Goal: Task Accomplishment & Management: Use online tool/utility

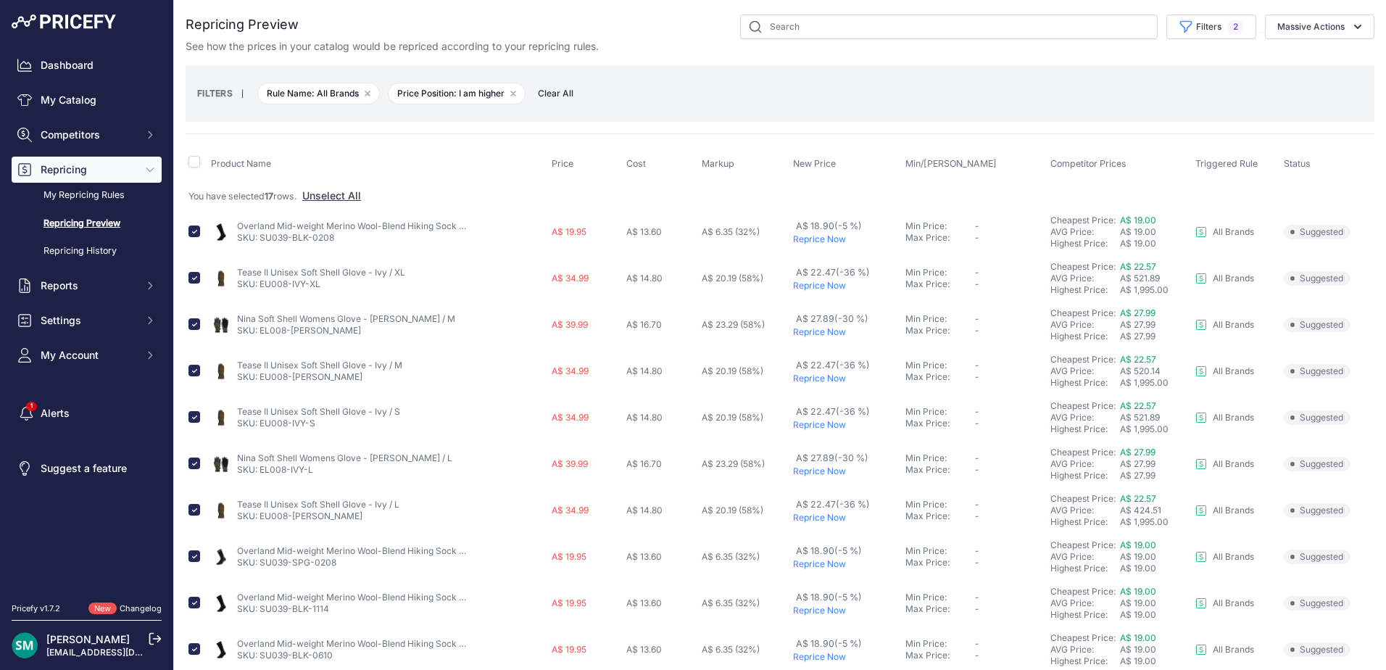
scroll to position [527, 0]
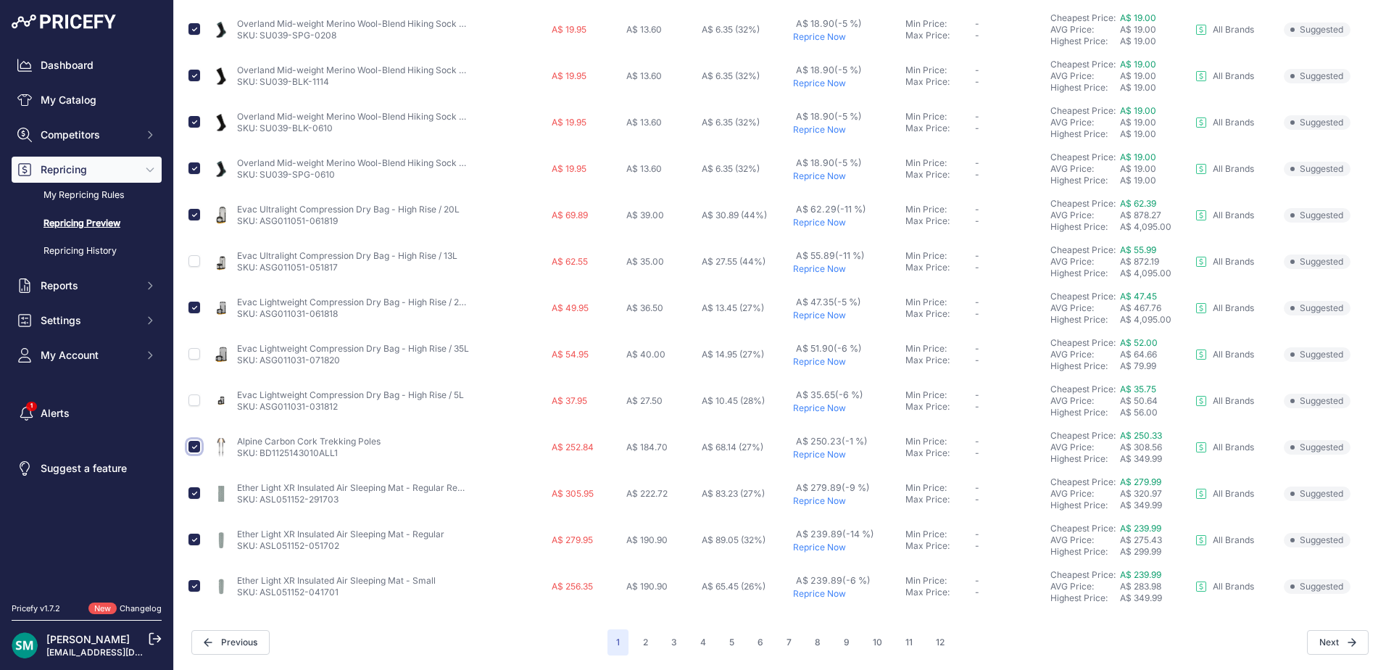
click at [196, 448] on input "checkbox" at bounding box center [195, 447] width 12 height 12
checkbox input "false"
click at [418, 608] on td "Ether Light XR Insulated Air Sleeping Mat - Small SKU: ASL051152-041701" at bounding box center [378, 586] width 341 height 46
click at [486, 610] on div "Repricing Preview XTM" at bounding box center [780, 71] width 1189 height 1168
click at [193, 494] on input "checkbox" at bounding box center [195, 493] width 12 height 12
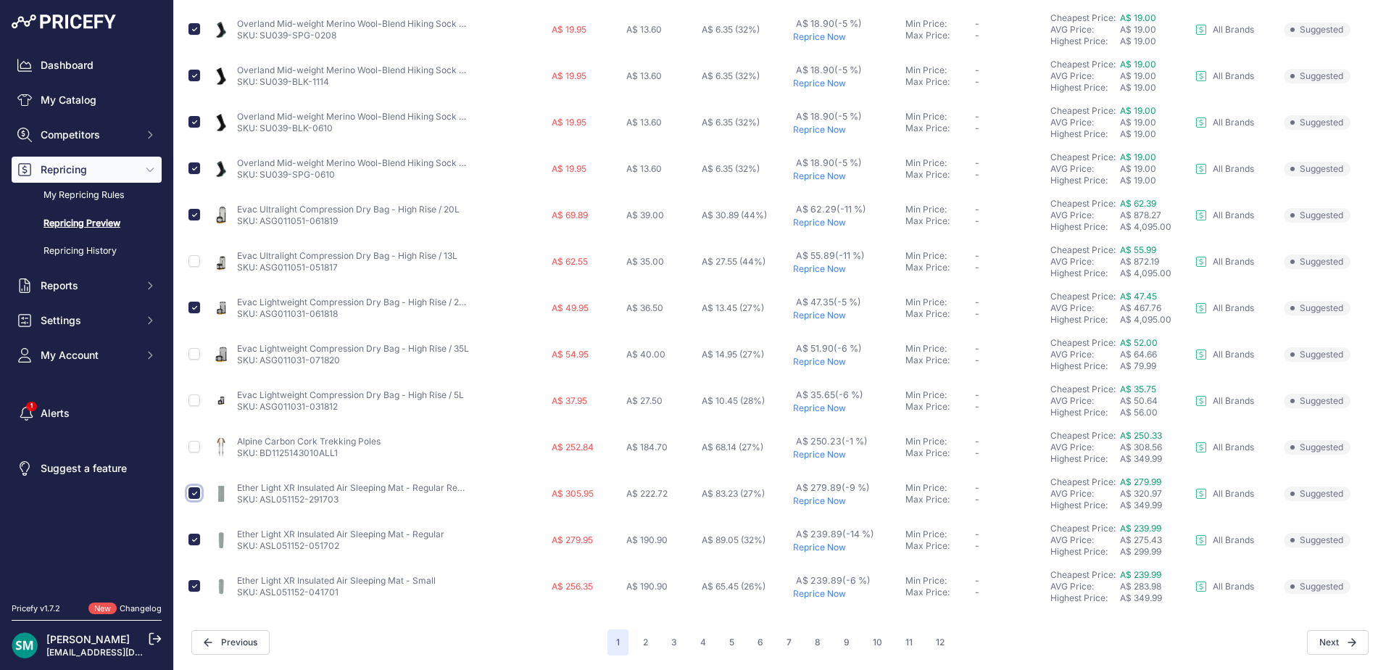
checkbox input "false"
click at [190, 585] on input "checkbox" at bounding box center [195, 586] width 12 height 12
checkbox input "false"
click at [191, 539] on input "checkbox" at bounding box center [195, 540] width 12 height 12
checkbox input "false"
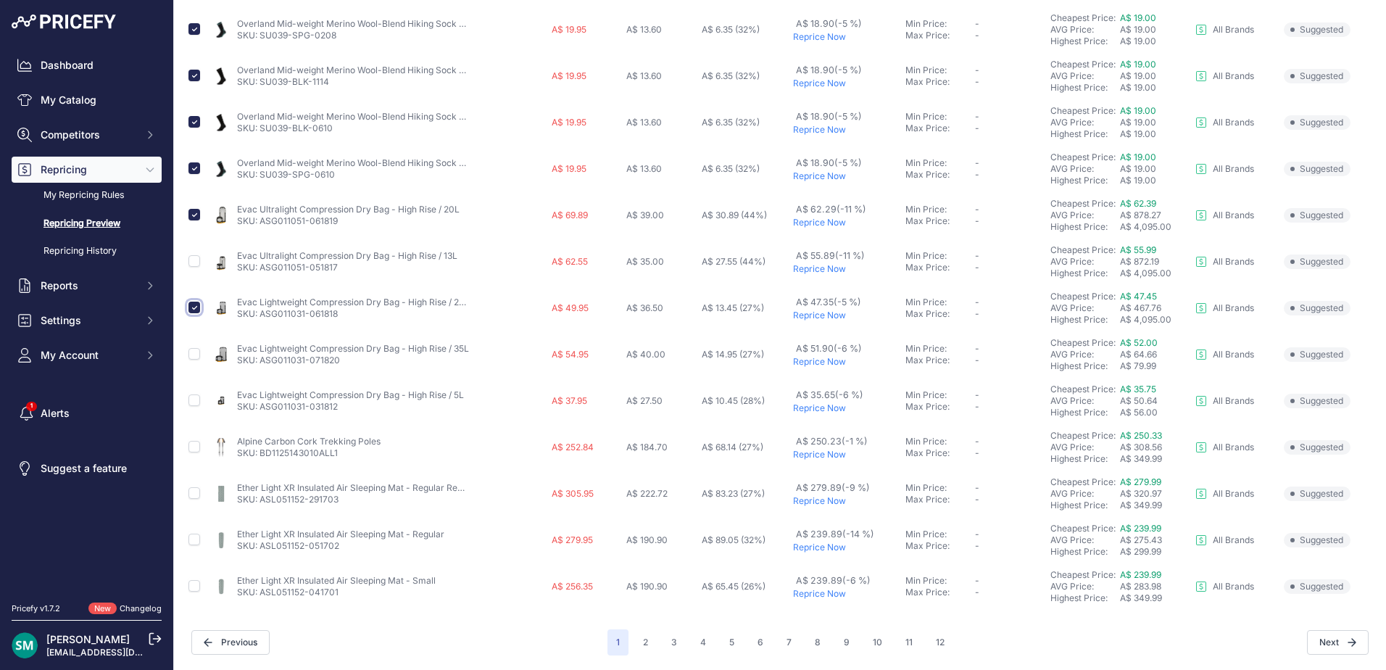
click at [191, 309] on input "checkbox" at bounding box center [195, 308] width 12 height 12
checkbox input "false"
click at [193, 211] on input "checkbox" at bounding box center [195, 215] width 12 height 12
checkbox input "false"
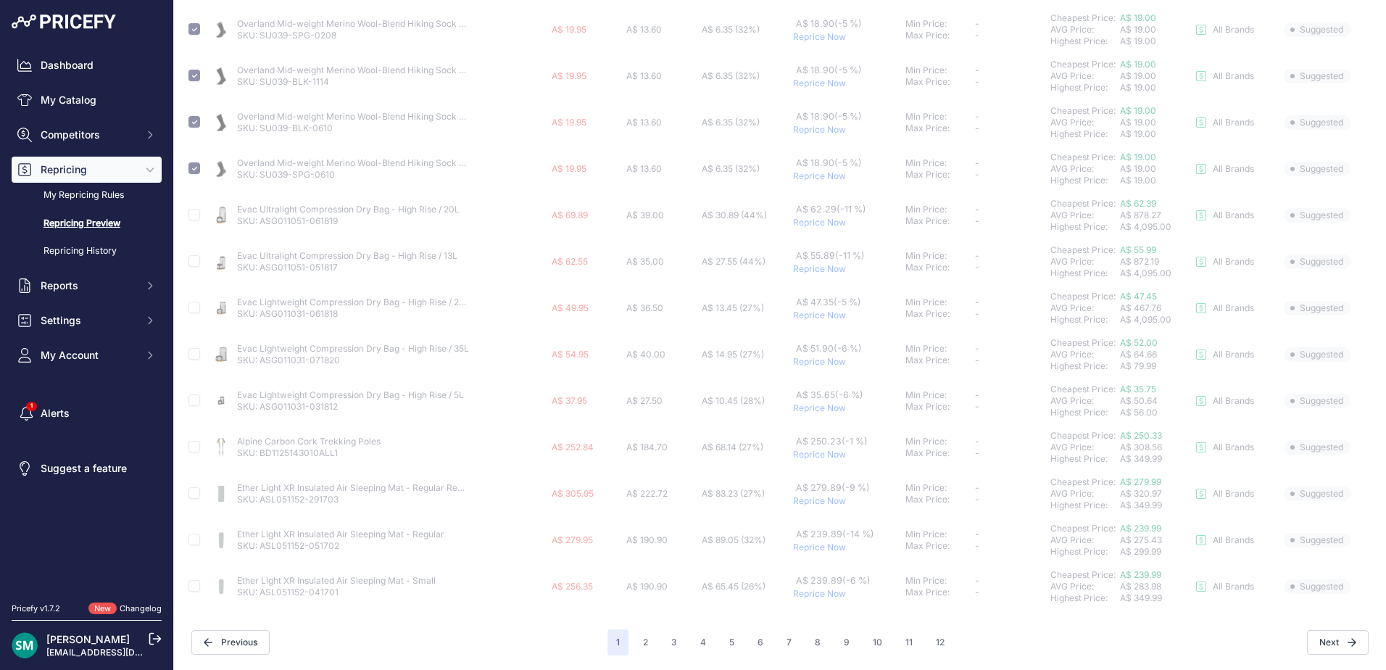
scroll to position [0, 0]
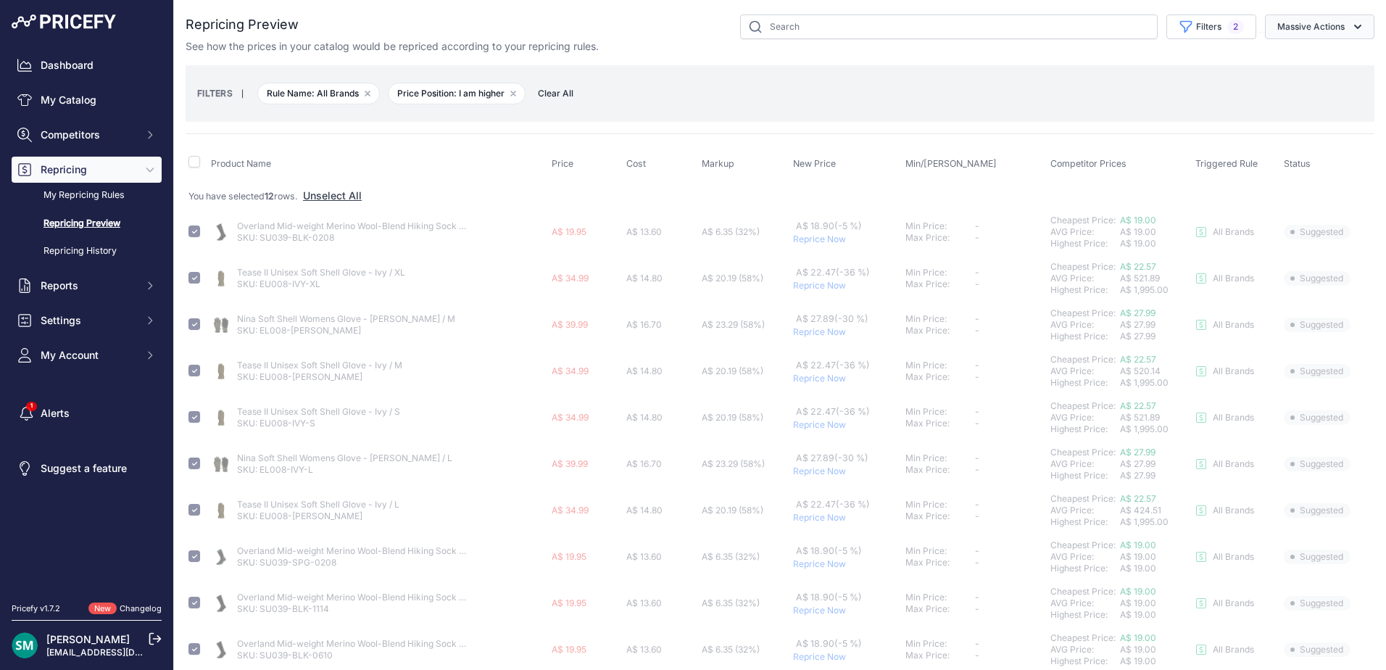
click at [1325, 29] on button "Massive Actions" at bounding box center [1319, 27] width 109 height 25
click at [1325, 54] on button "Reprice Now" at bounding box center [1317, 61] width 116 height 26
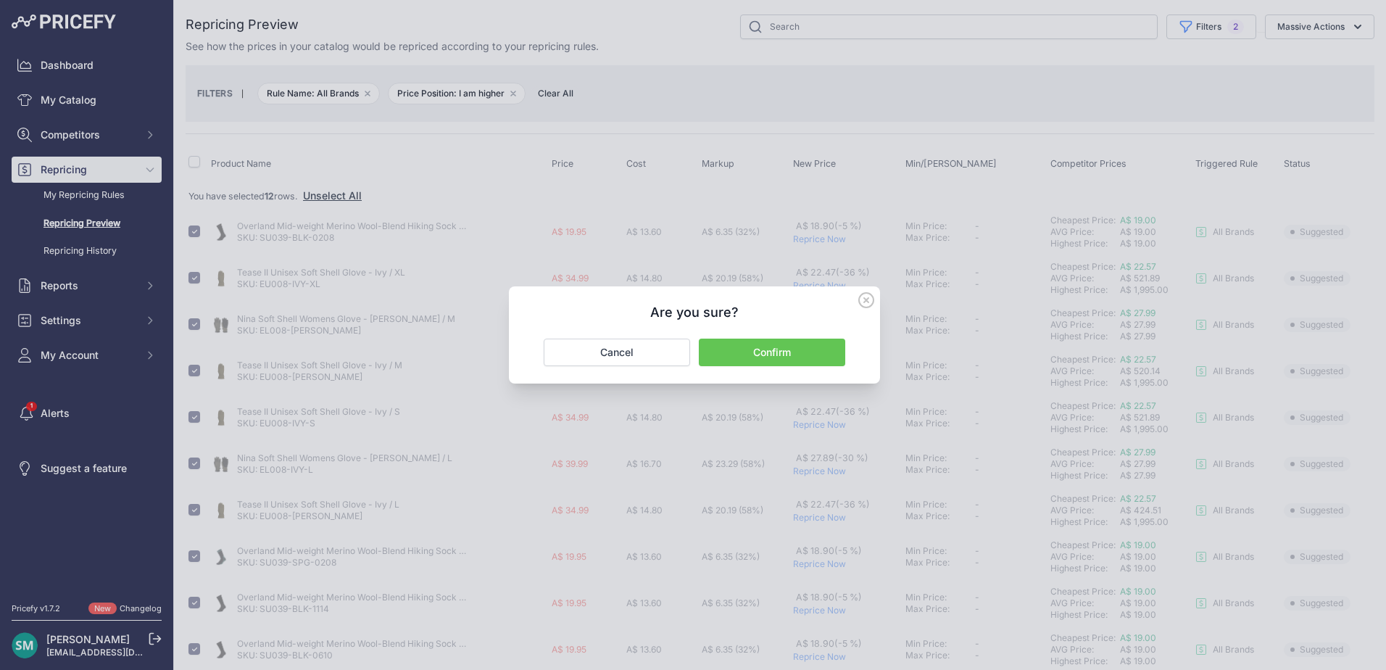
click at [790, 342] on button "Confirm" at bounding box center [772, 353] width 146 height 28
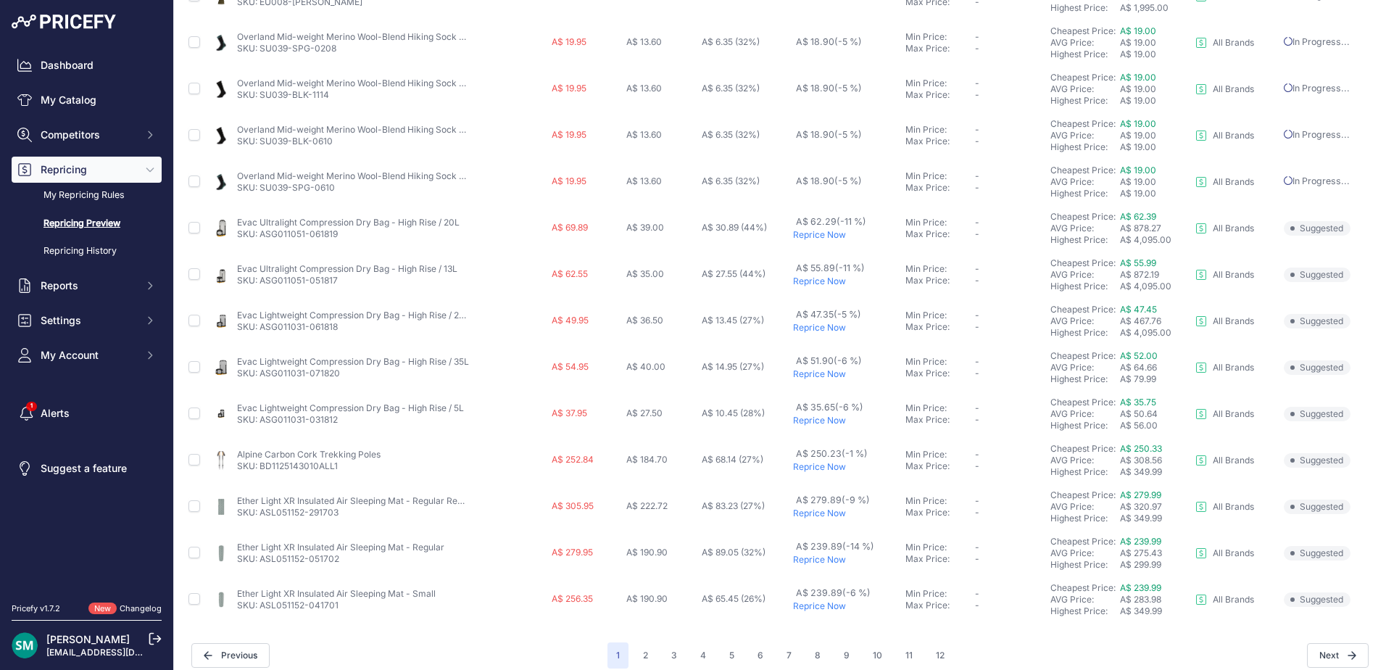
scroll to position [540, 0]
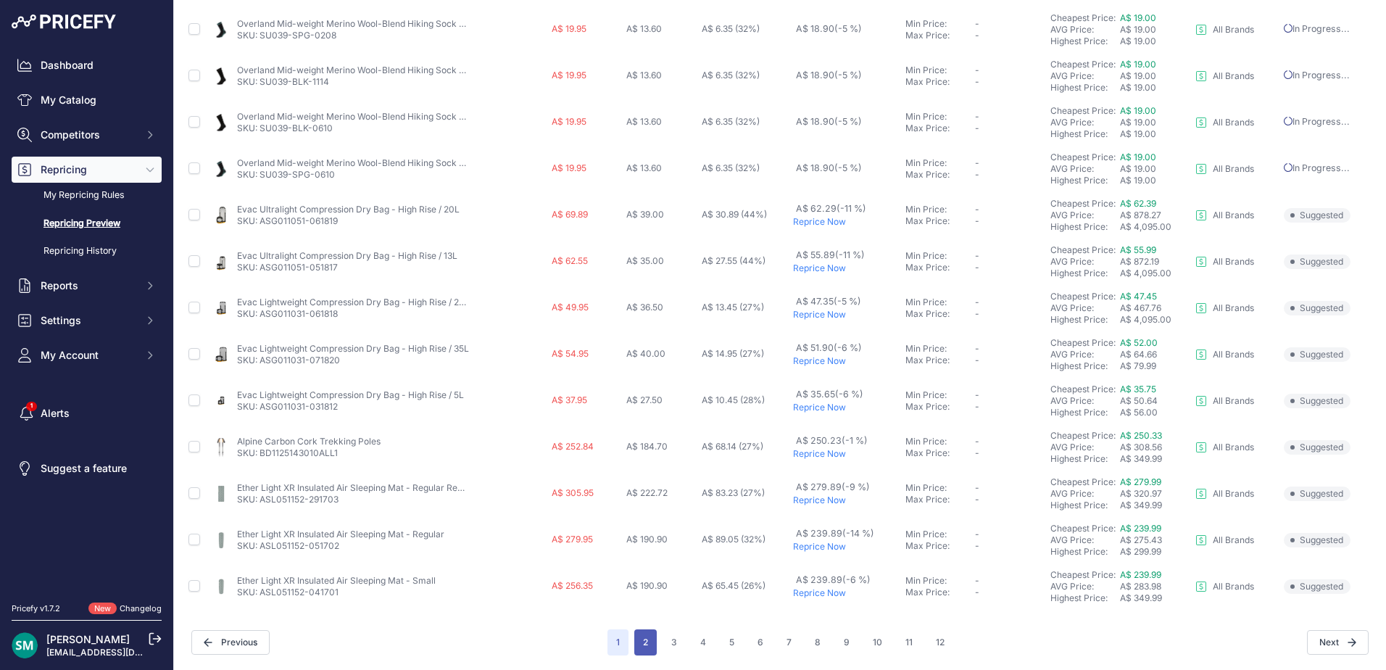
click at [649, 642] on button "2" at bounding box center [645, 642] width 22 height 26
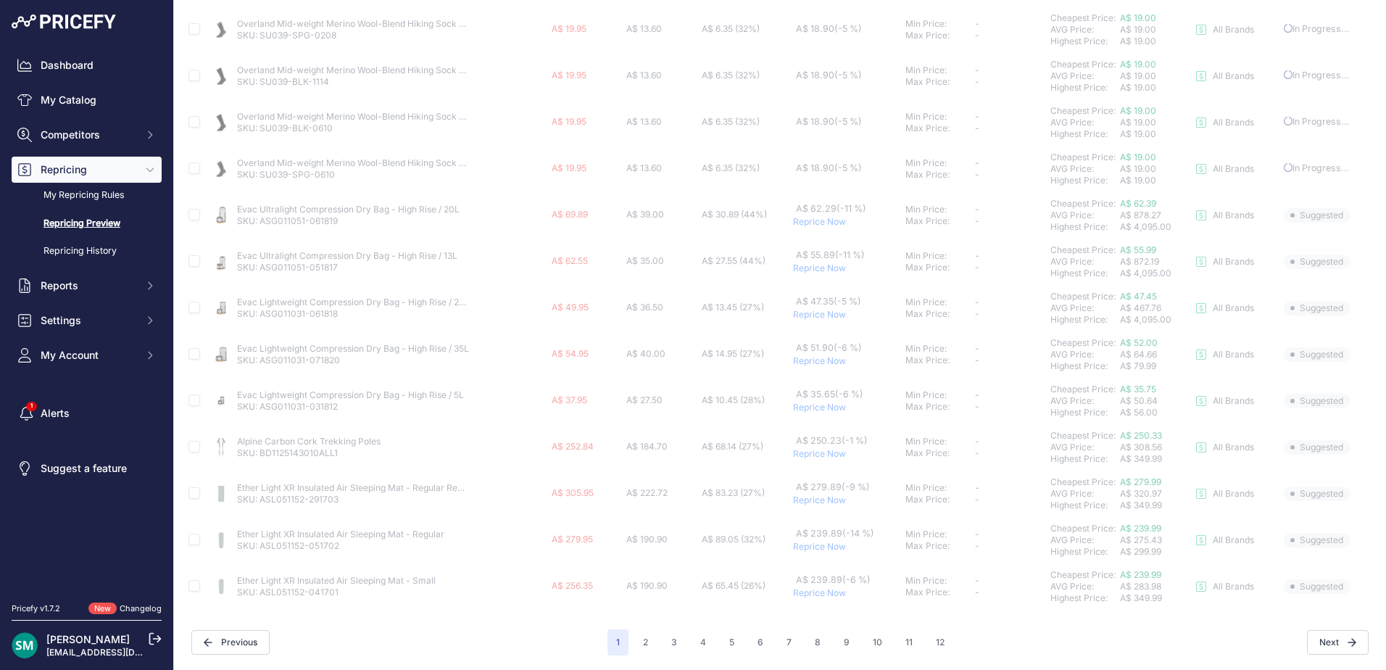
scroll to position [501, 0]
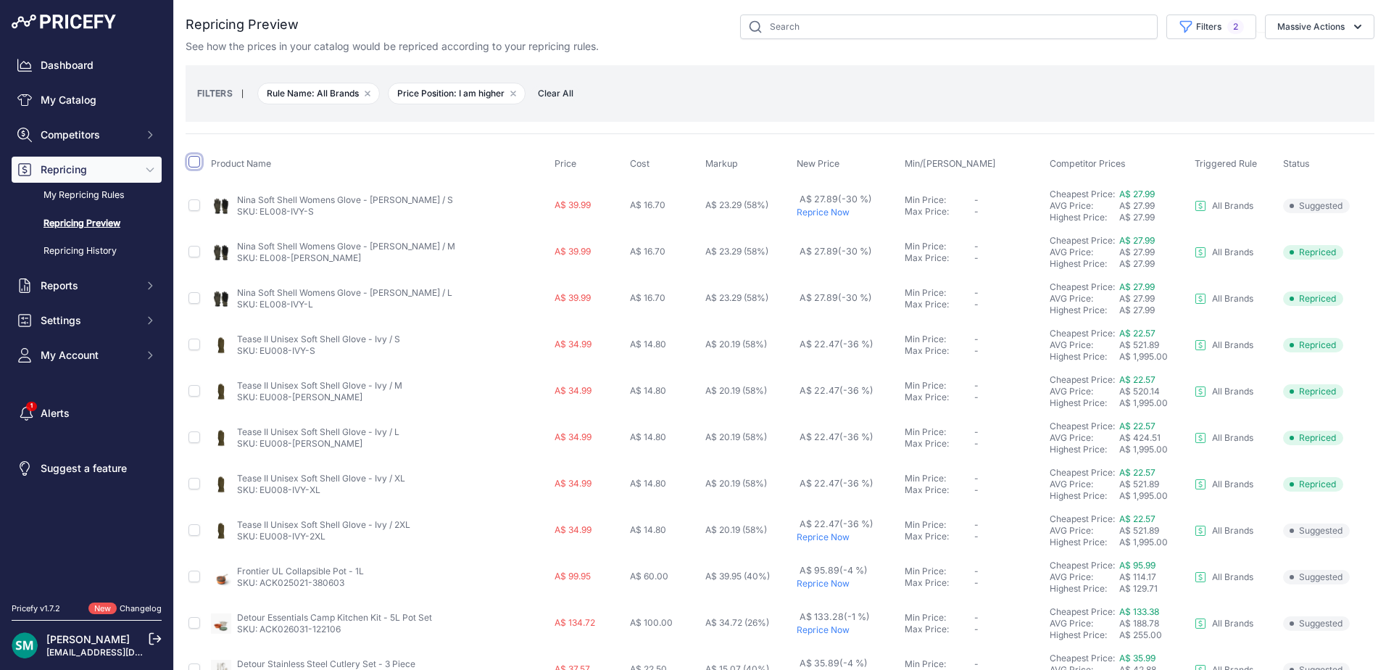
click at [196, 162] on input "checkbox" at bounding box center [195, 162] width 12 height 12
checkbox input "true"
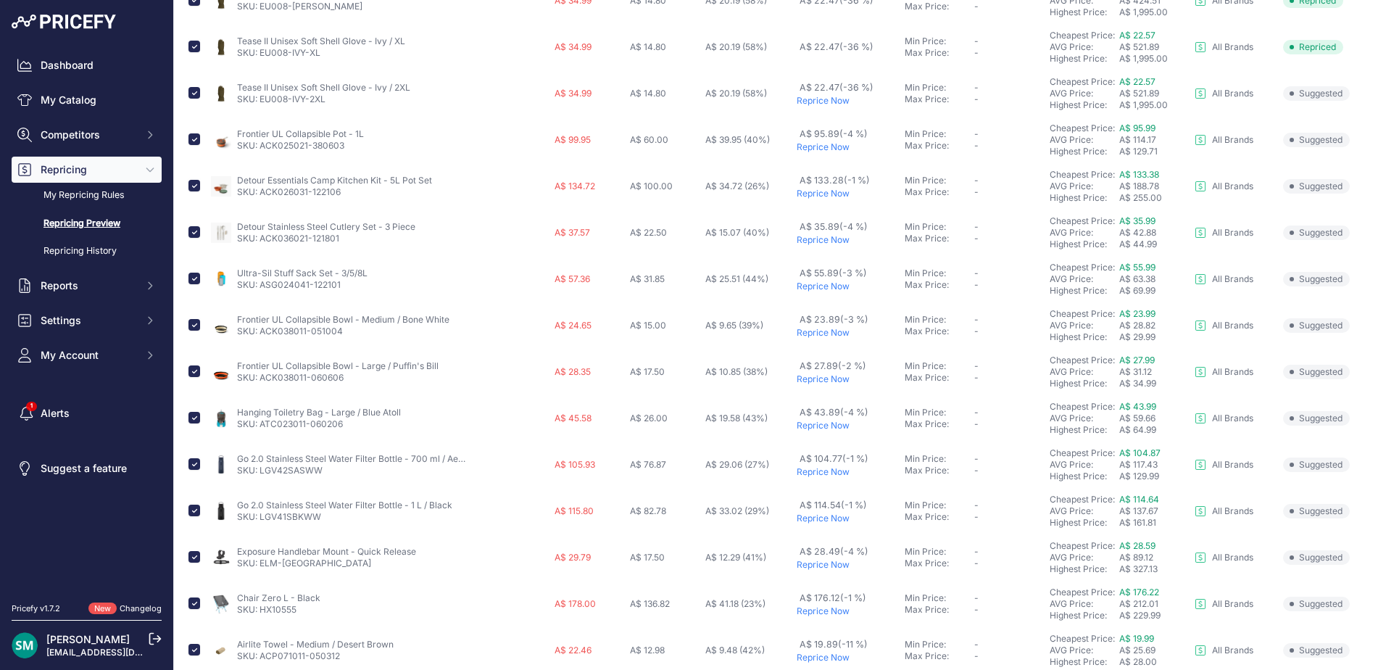
scroll to position [527, 0]
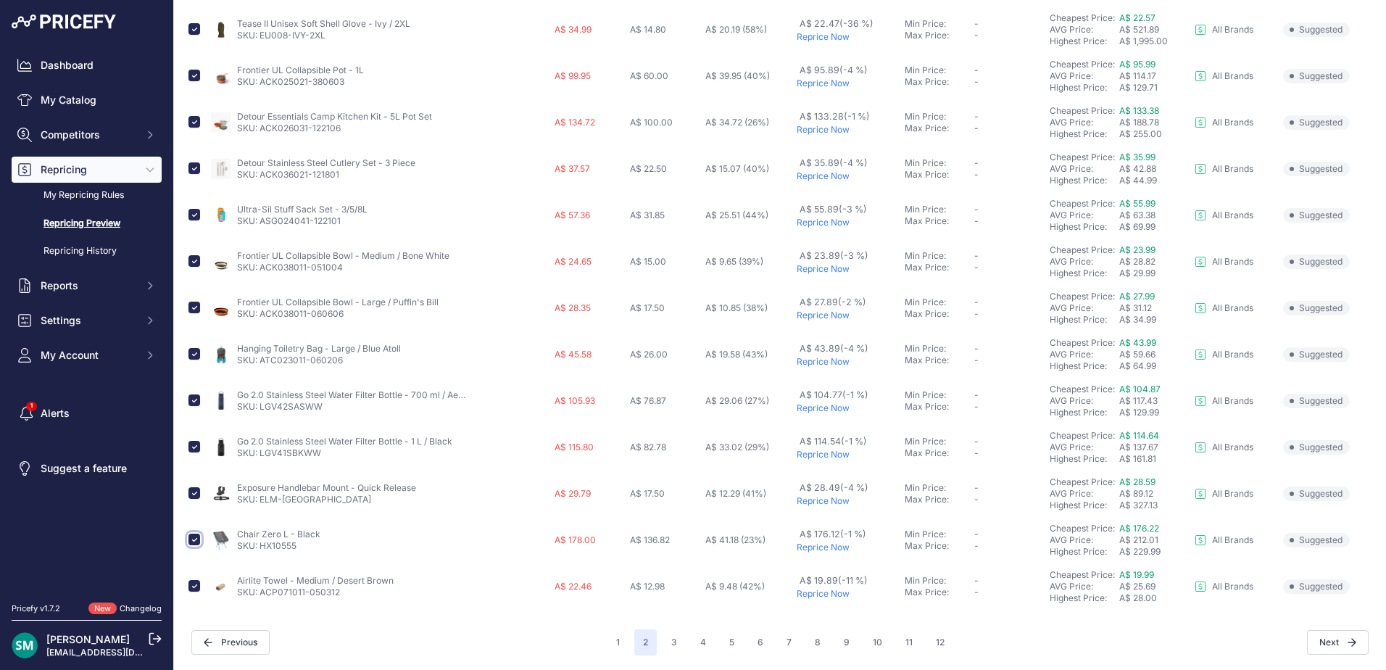
click at [193, 539] on input "checkbox" at bounding box center [195, 540] width 12 height 12
checkbox input "false"
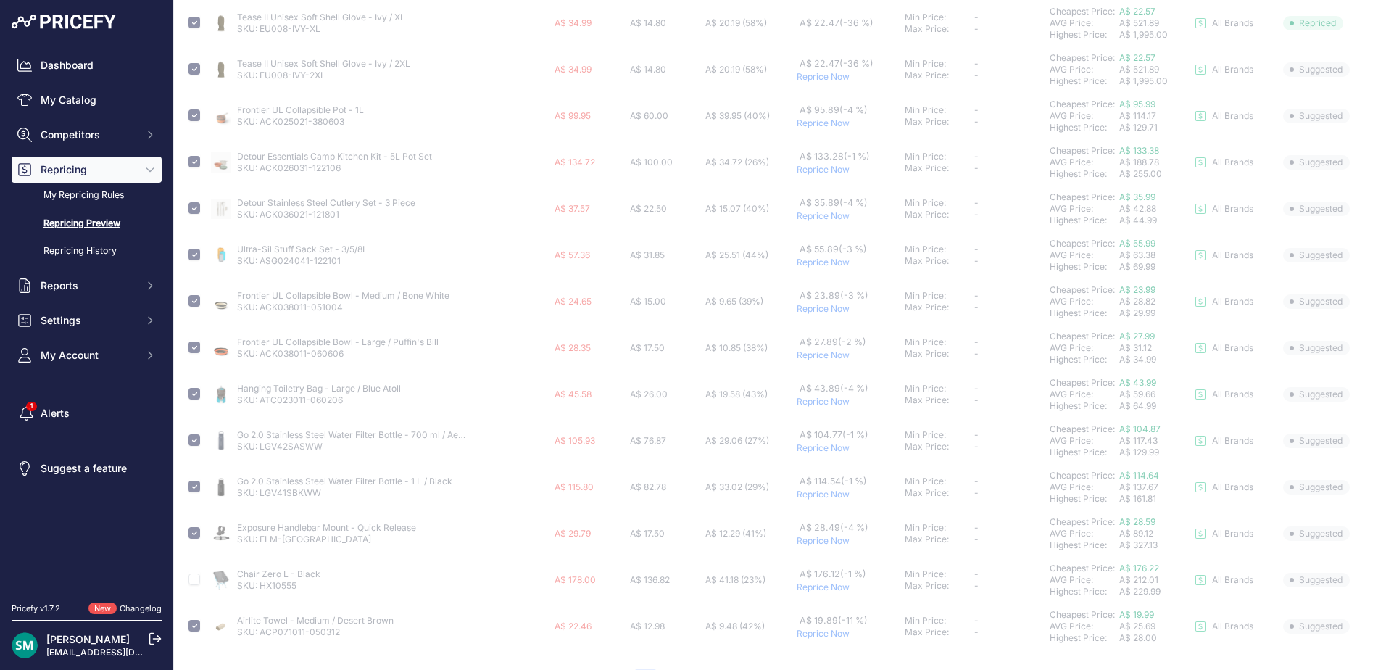
scroll to position [455, 0]
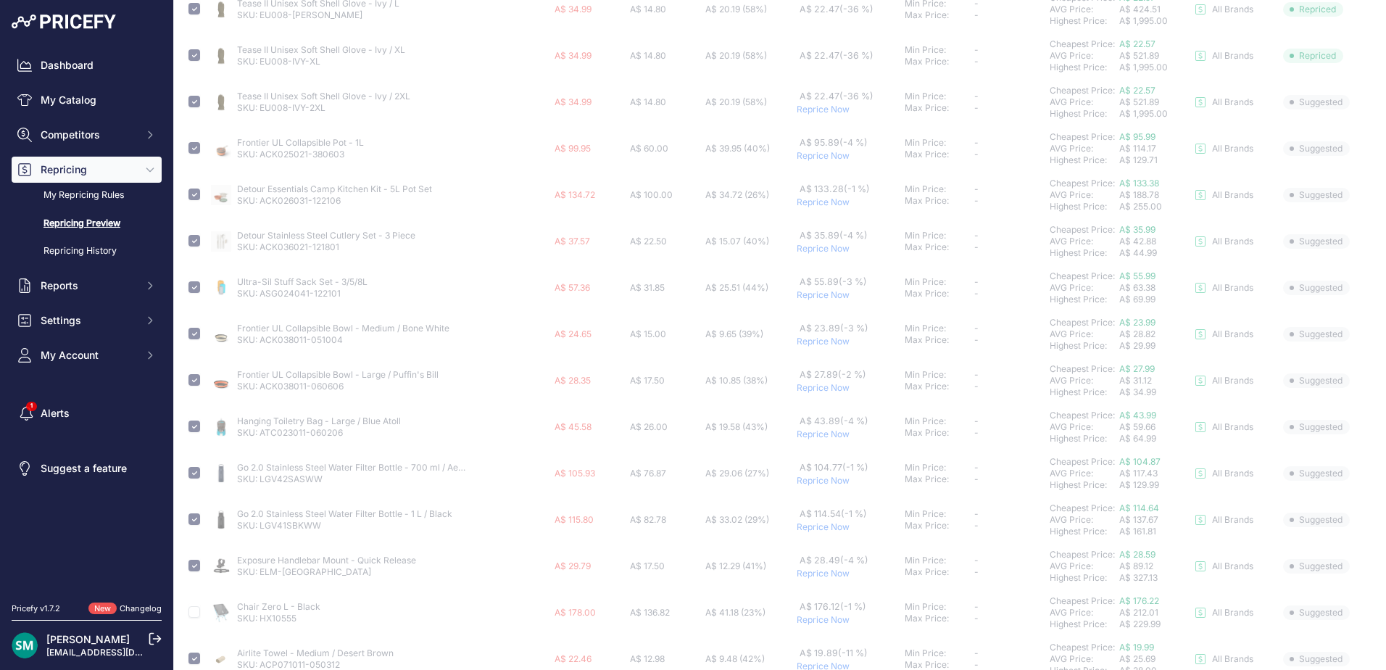
checkbox input "false"
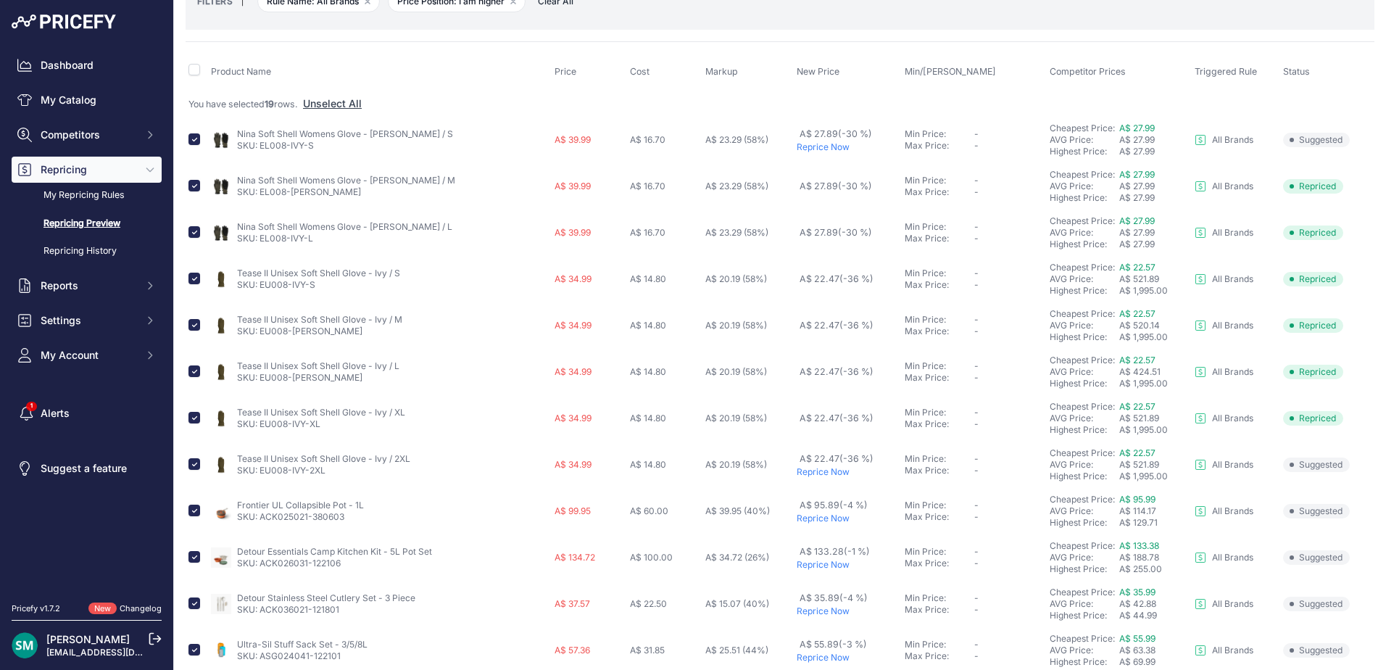
scroll to position [20, 0]
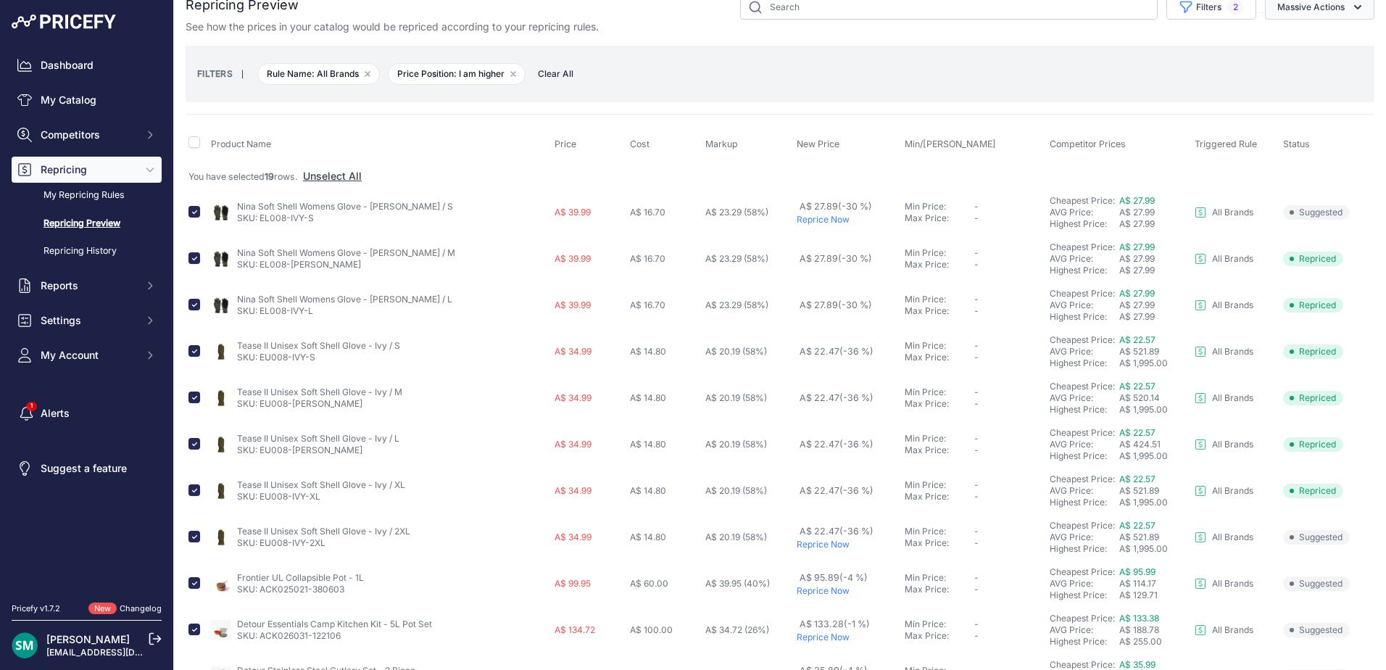
click at [1306, 7] on button "Massive Actions" at bounding box center [1319, 7] width 109 height 25
click at [1312, 33] on button "Reprice Now" at bounding box center [1317, 41] width 116 height 26
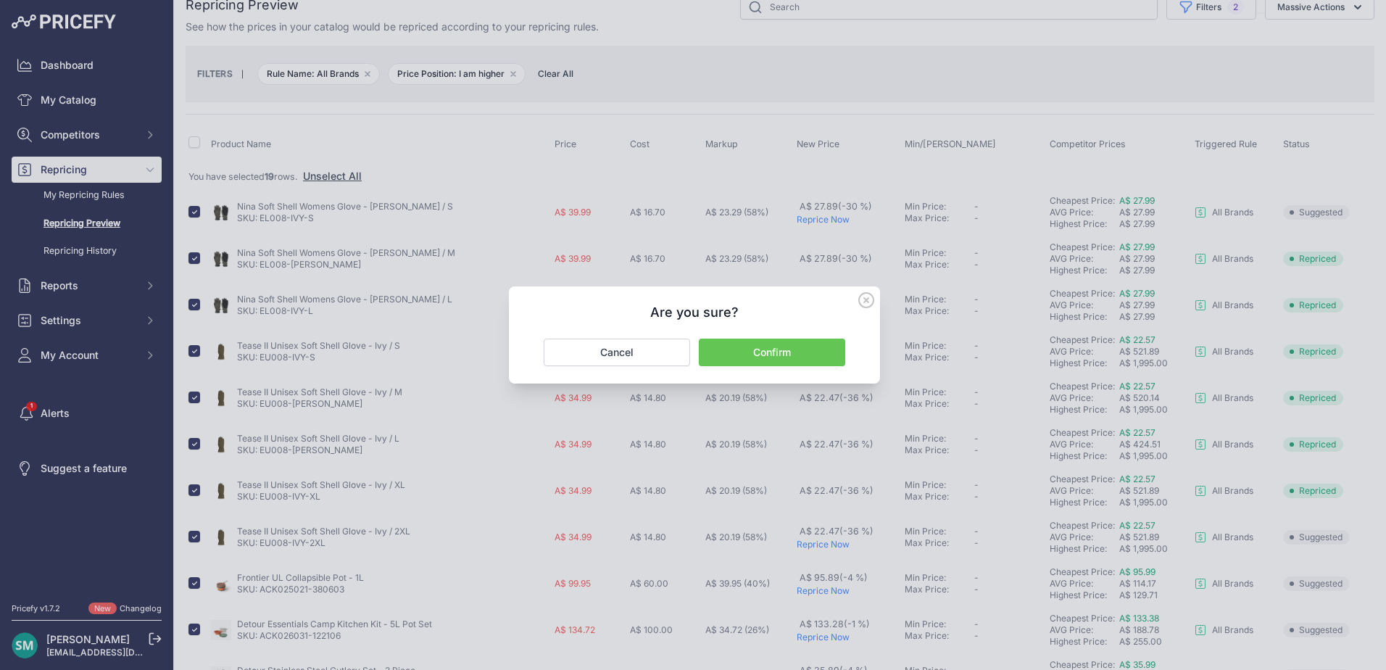
click at [779, 349] on button "Confirm" at bounding box center [772, 353] width 146 height 28
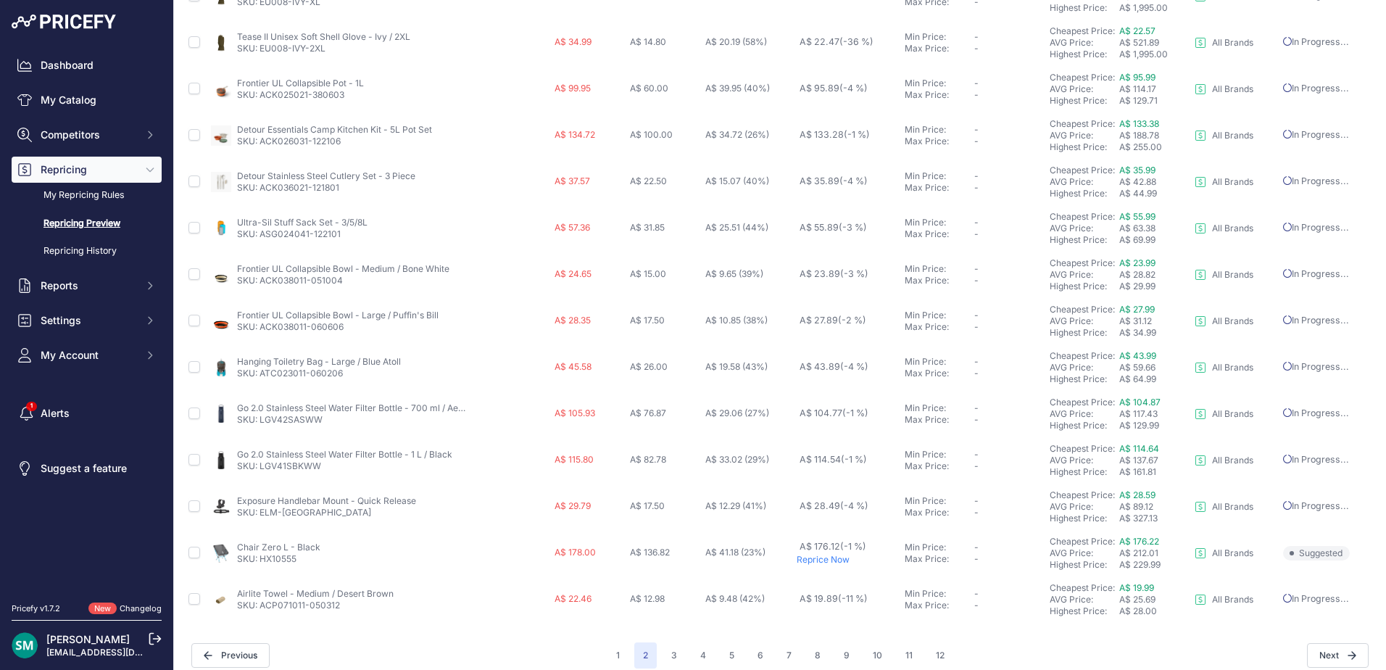
scroll to position [540, 0]
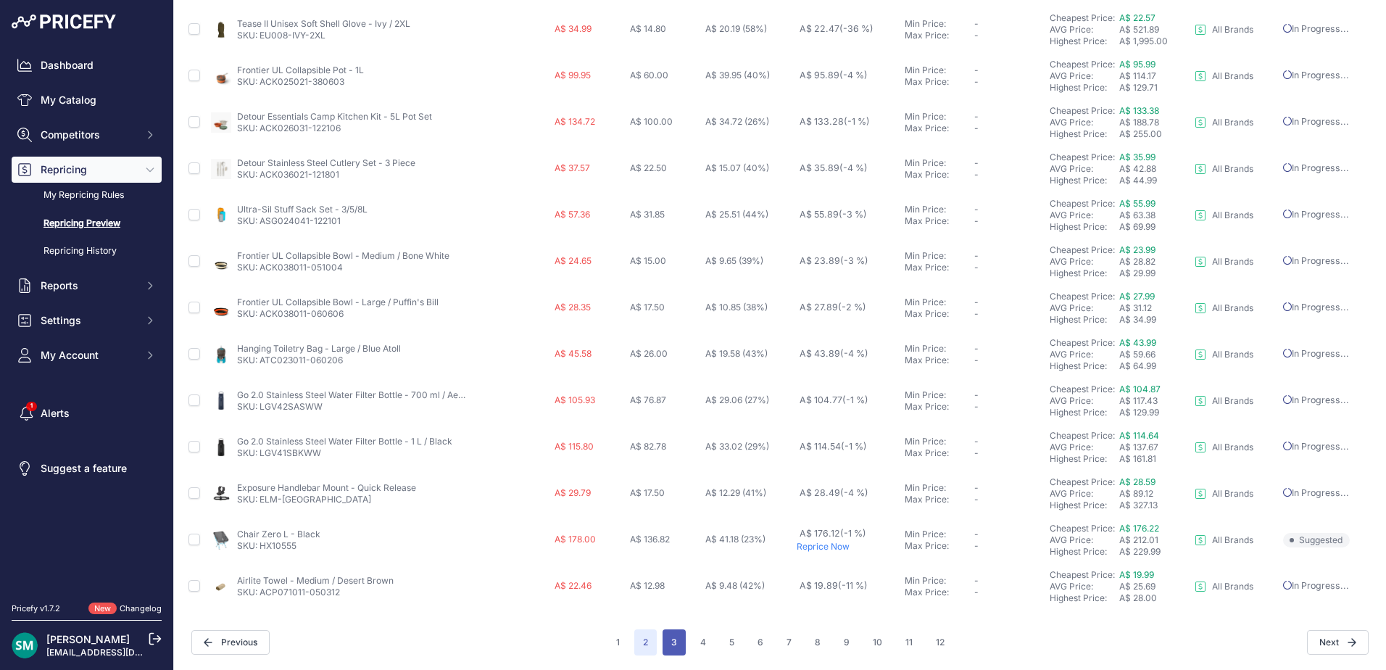
click at [676, 638] on button "3" at bounding box center [674, 642] width 23 height 26
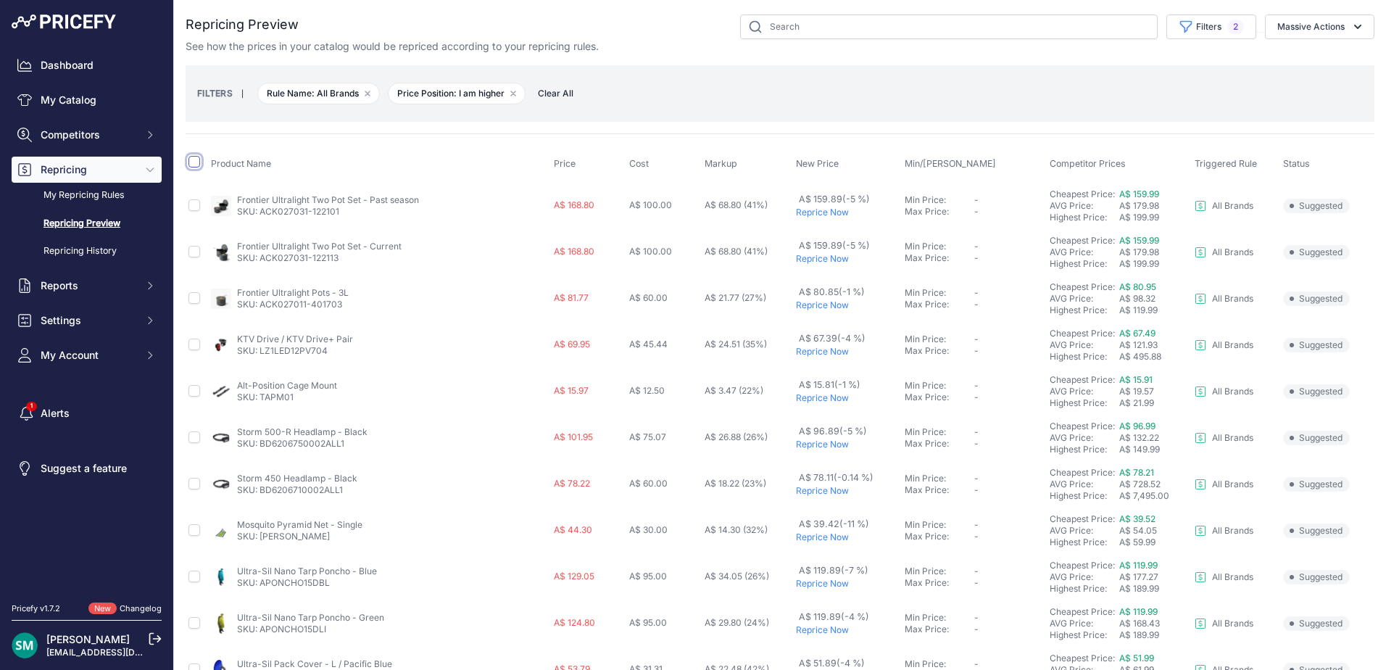
click at [194, 160] on input "checkbox" at bounding box center [195, 162] width 12 height 12
checkbox input "true"
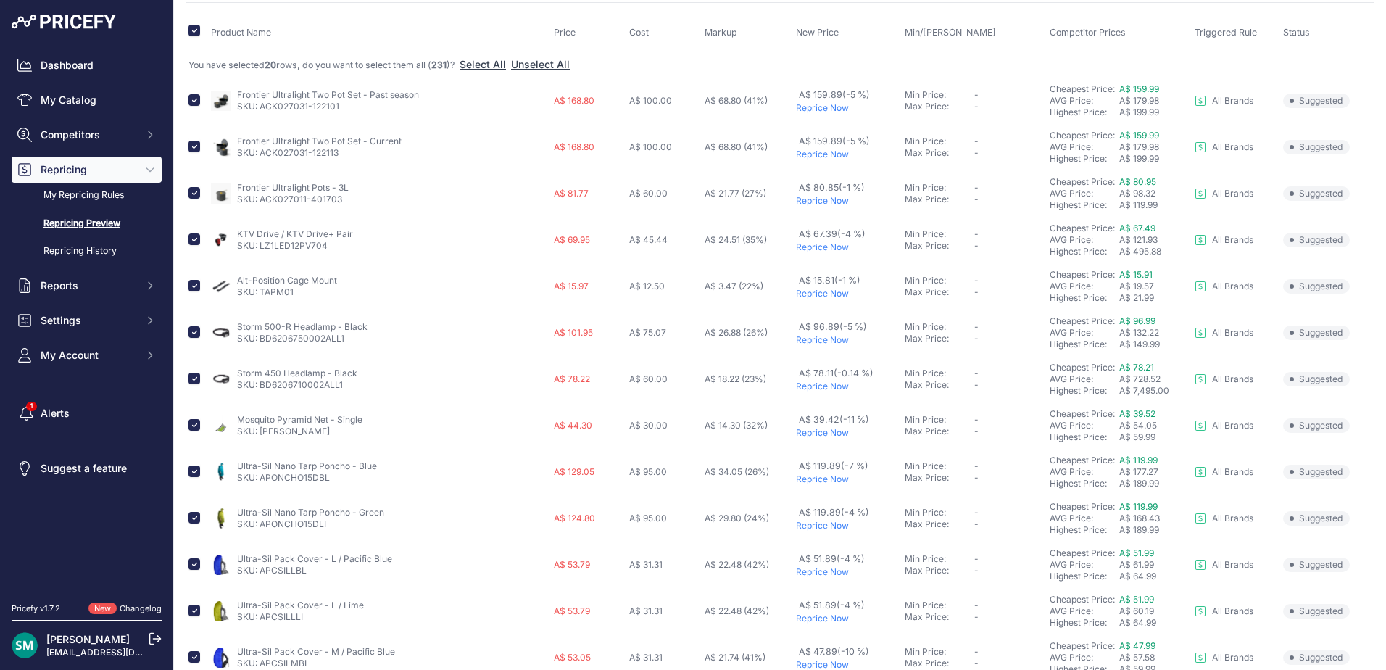
scroll to position [145, 0]
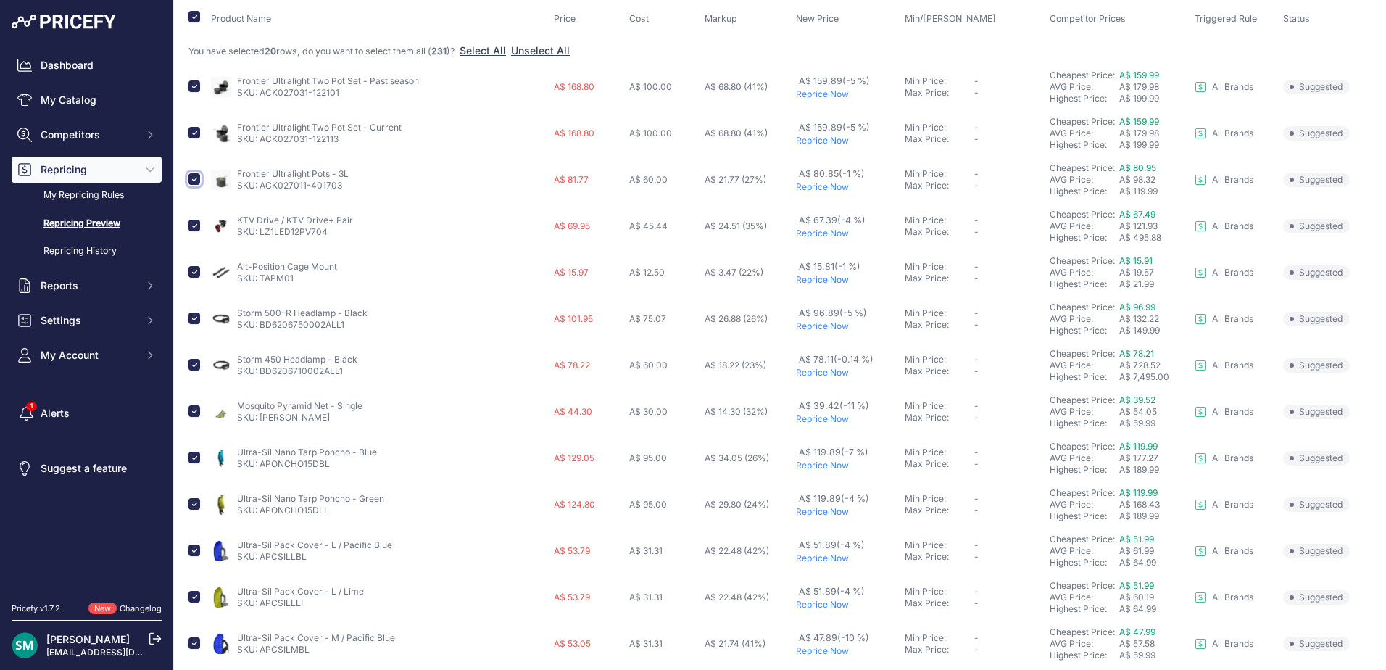
click at [196, 179] on input "checkbox" at bounding box center [195, 179] width 12 height 12
checkbox input "false"
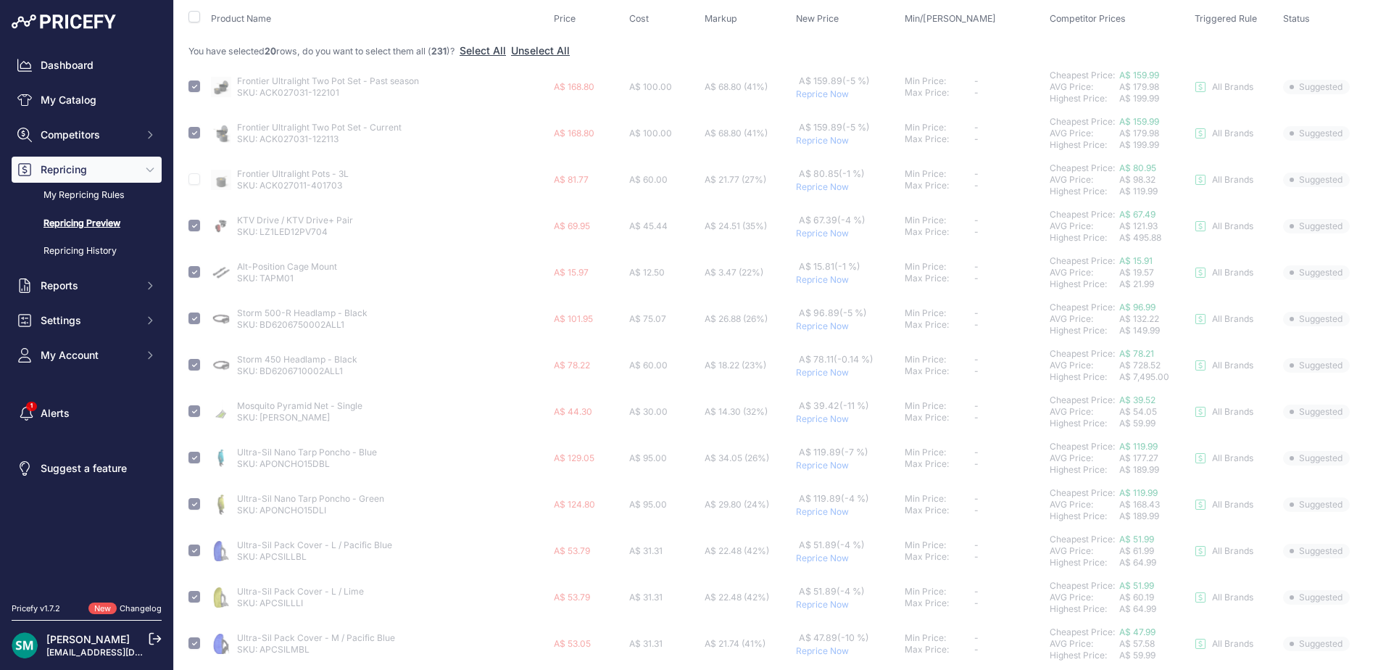
checkbox input "false"
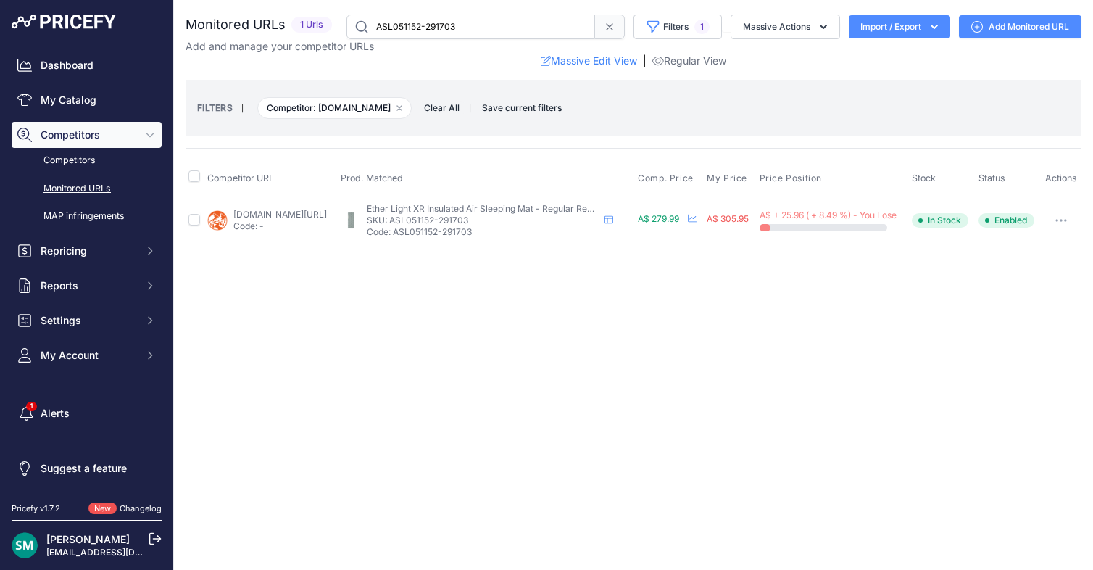
click at [272, 211] on link "wildearth.com.au/buy/sea-to-summit-ether-light-xr-insulated-asc-mat-reg/asl0511…" at bounding box center [280, 214] width 94 height 11
